Goal: Task Accomplishment & Management: Complete application form

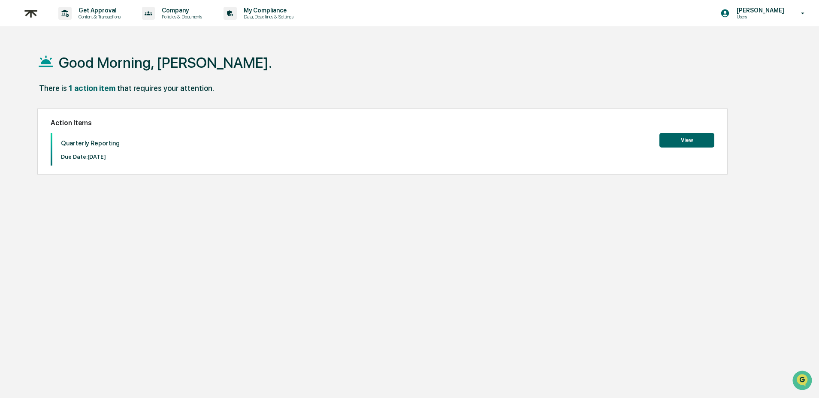
click at [699, 139] on button "View" at bounding box center [687, 140] width 55 height 15
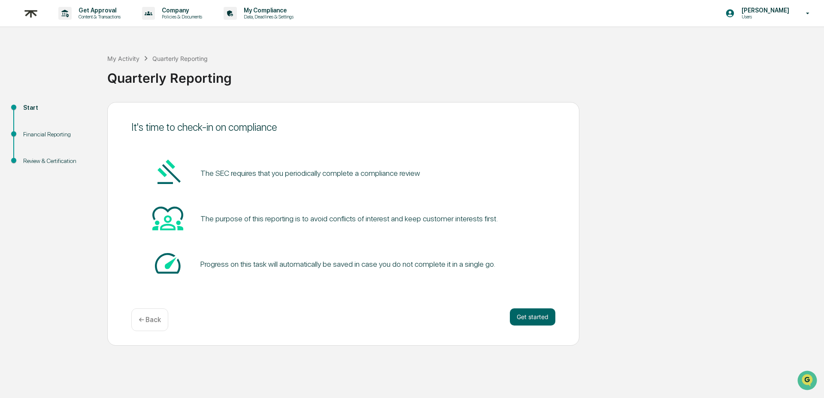
click at [529, 306] on div "It's time to check-in on compliance The SEC requires that you periodically comp…" at bounding box center [343, 224] width 472 height 244
click at [528, 314] on button "Get started" at bounding box center [532, 317] width 45 height 17
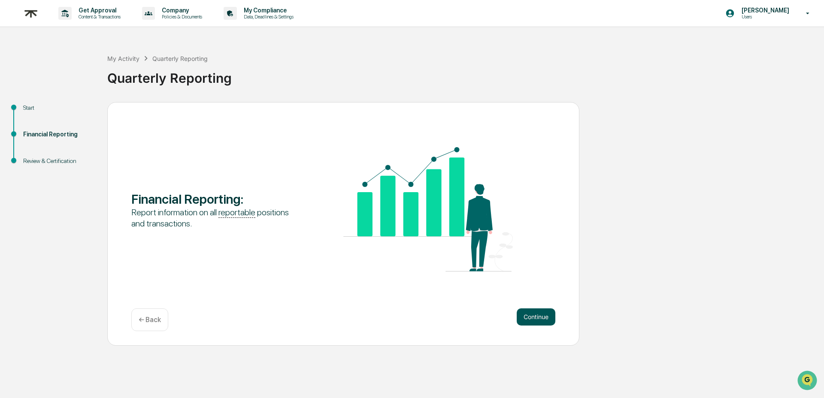
click at [544, 321] on button "Continue" at bounding box center [536, 317] width 39 height 17
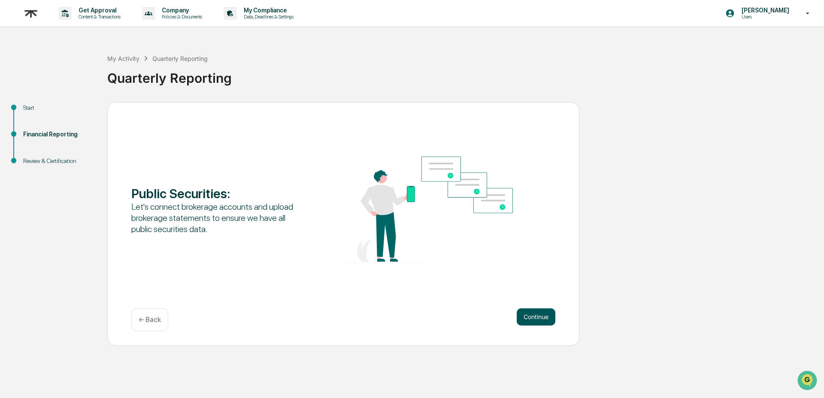
click at [544, 321] on button "Continue" at bounding box center [536, 317] width 39 height 17
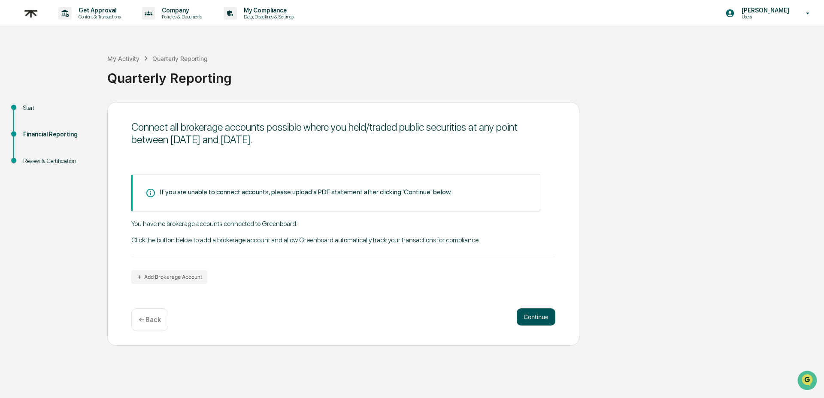
click at [538, 321] on button "Continue" at bounding box center [536, 317] width 39 height 17
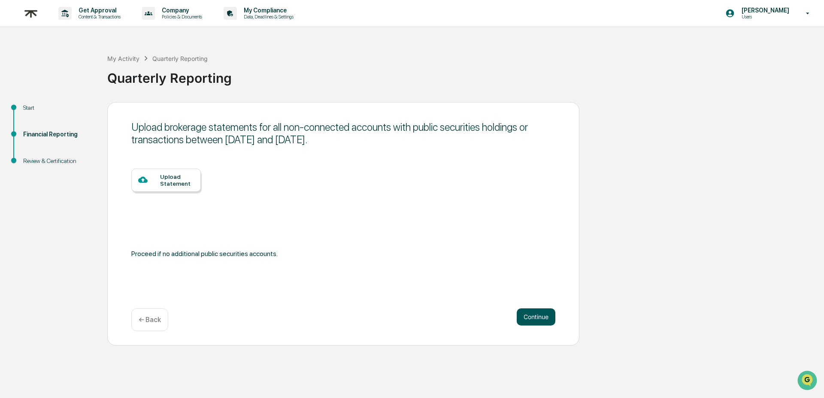
click at [538, 321] on button "Continue" at bounding box center [536, 317] width 39 height 17
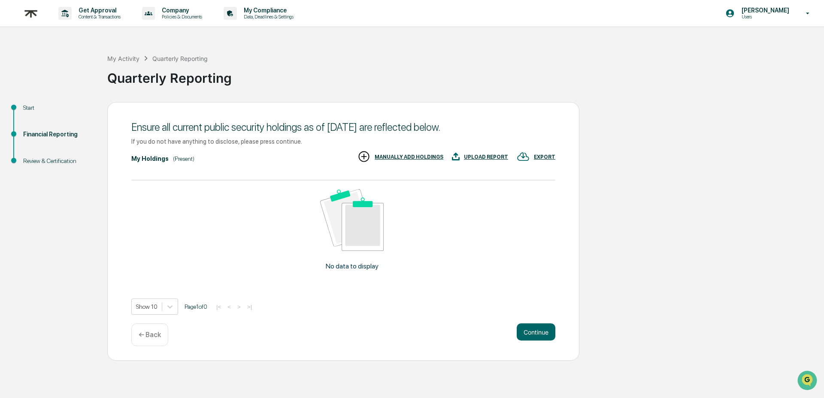
click at [538, 321] on div "Ensure all current public security holdings as of [DATE] are reflected below. I…" at bounding box center [343, 231] width 472 height 259
click at [538, 326] on button "Continue" at bounding box center [536, 332] width 39 height 17
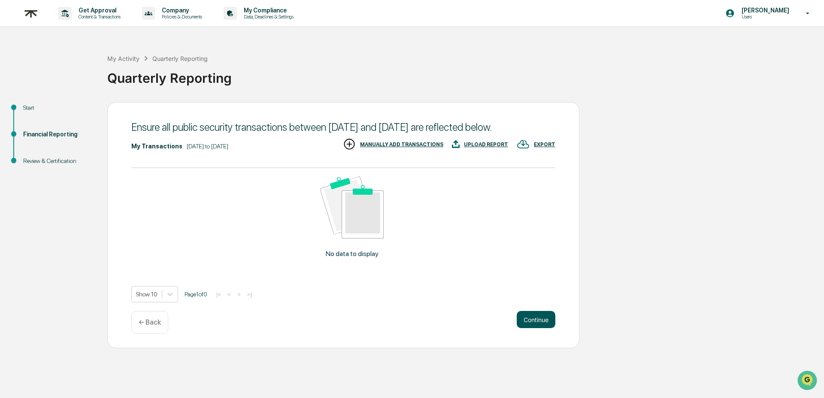
click at [537, 325] on button "Continue" at bounding box center [536, 319] width 39 height 17
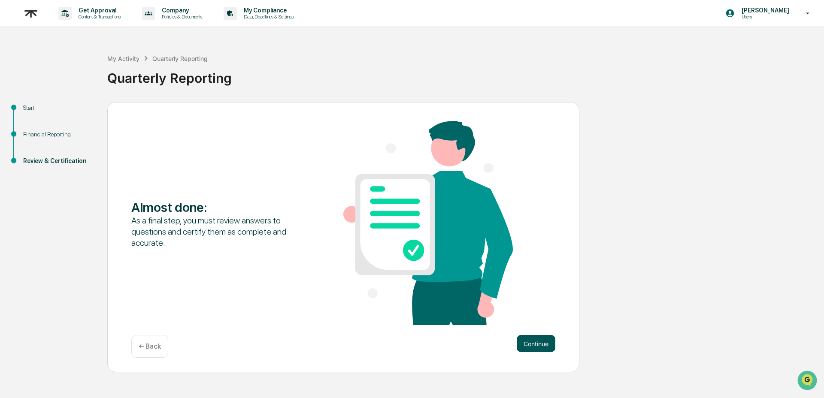
click at [538, 336] on button "Continue" at bounding box center [536, 343] width 39 height 17
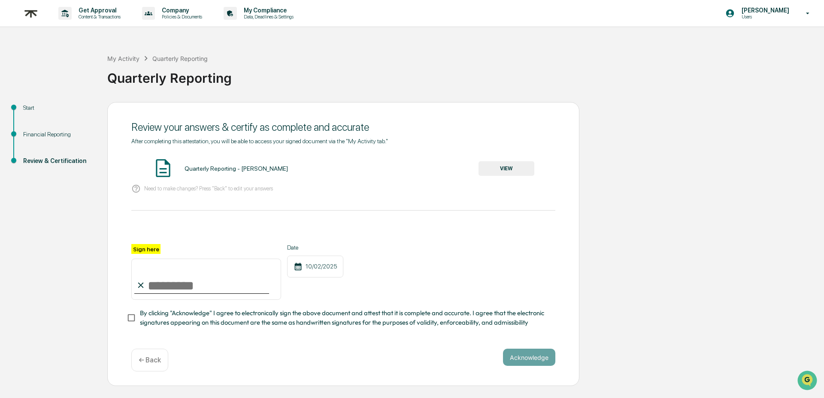
click at [211, 272] on input "Sign here" at bounding box center [206, 279] width 150 height 41
type input "**********"
drag, startPoint x: 398, startPoint y: 317, endPoint x: 456, endPoint y: 345, distance: 64.3
click at [398, 317] on span "By clicking "Acknowledge" I agree to electronically sign the above document and…" at bounding box center [344, 318] width 409 height 19
click at [530, 358] on button "Acknowledge" at bounding box center [529, 357] width 52 height 17
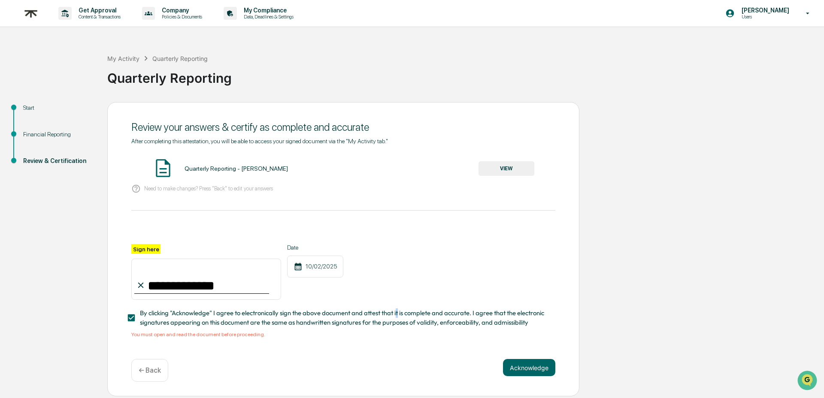
click at [518, 170] on button "VIEW" at bounding box center [507, 168] width 56 height 15
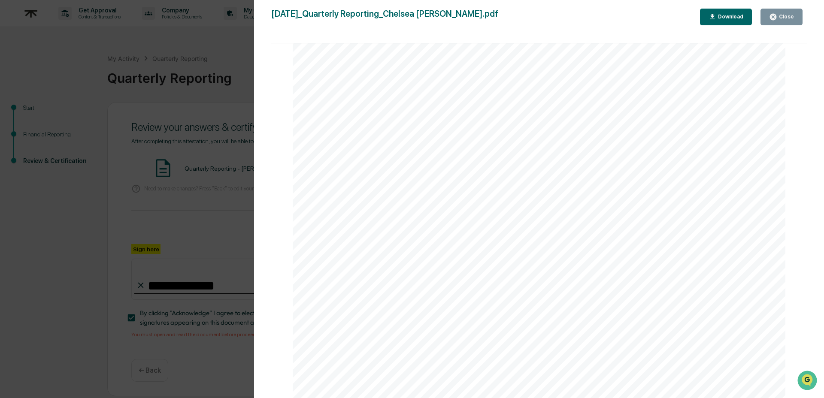
scroll to position [1812, 0]
click at [790, 14] on div "Close" at bounding box center [785, 17] width 17 height 6
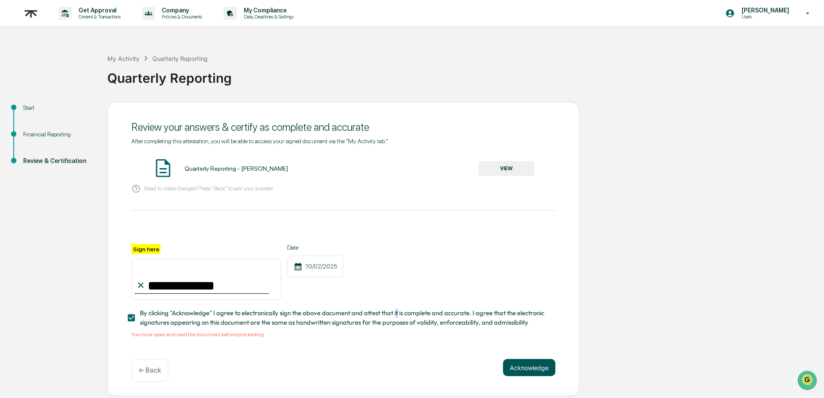
click at [530, 360] on button "Acknowledge" at bounding box center [529, 367] width 52 height 17
